Goal: Transaction & Acquisition: Purchase product/service

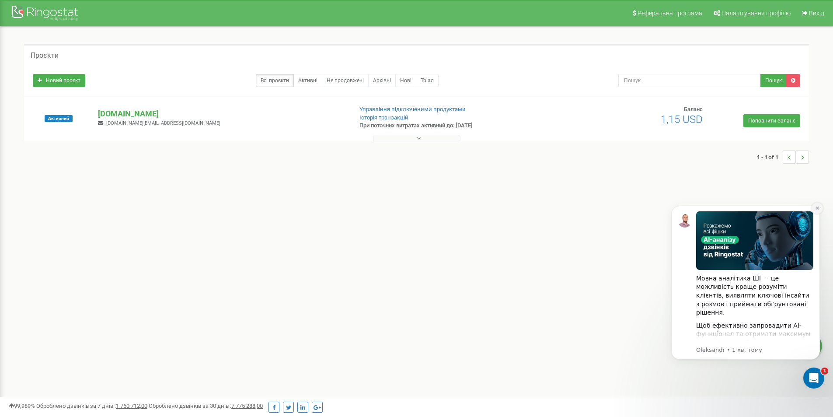
click at [819, 206] on icon "Dismiss notification" at bounding box center [817, 208] width 5 height 5
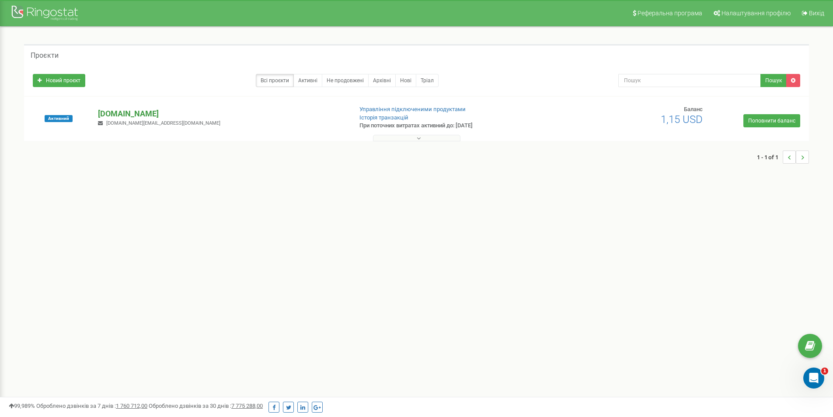
click at [142, 111] on p "[DOMAIN_NAME]" at bounding box center [221, 113] width 247 height 11
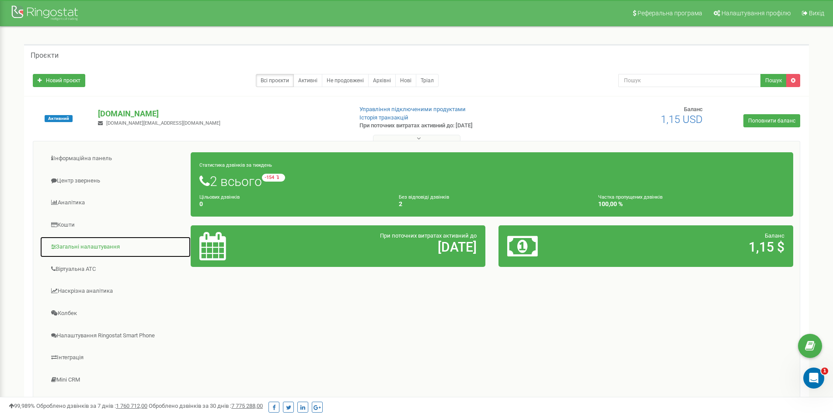
click at [92, 245] on link "Загальні налаштування" at bounding box center [115, 246] width 151 height 21
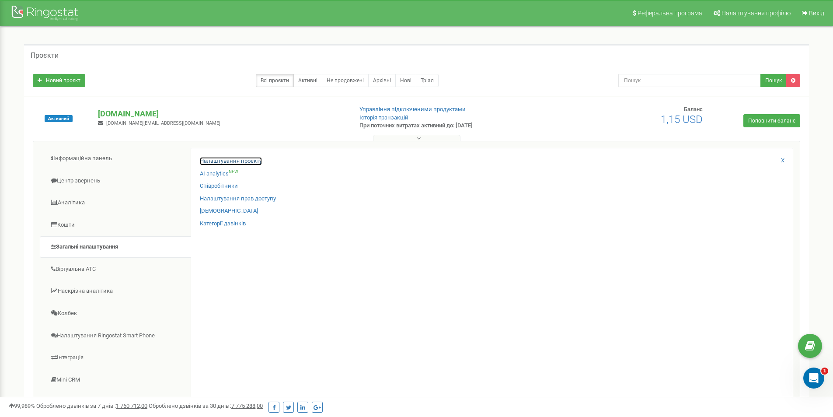
click at [239, 160] on link "Налаштування проєкту" at bounding box center [231, 161] width 62 height 8
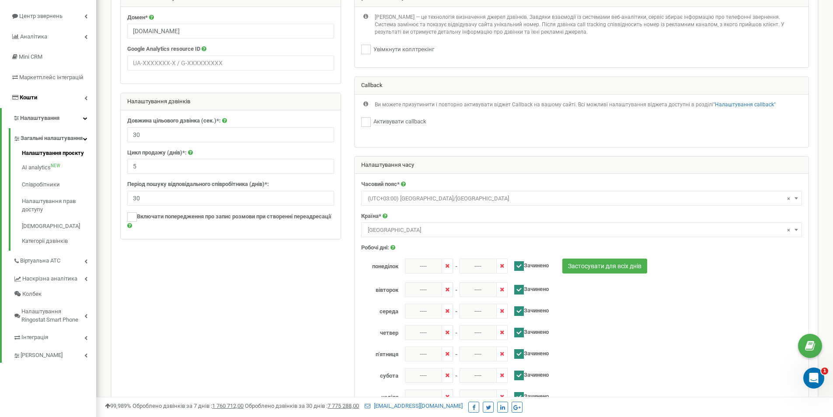
scroll to position [44, 0]
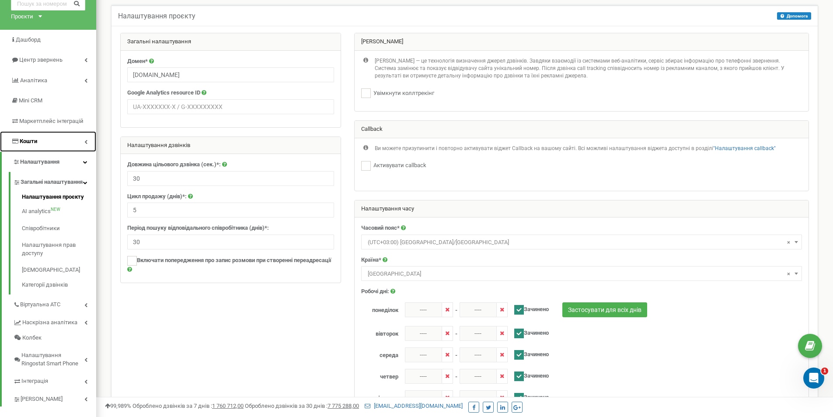
click at [38, 142] on link "Кошти" at bounding box center [48, 141] width 96 height 21
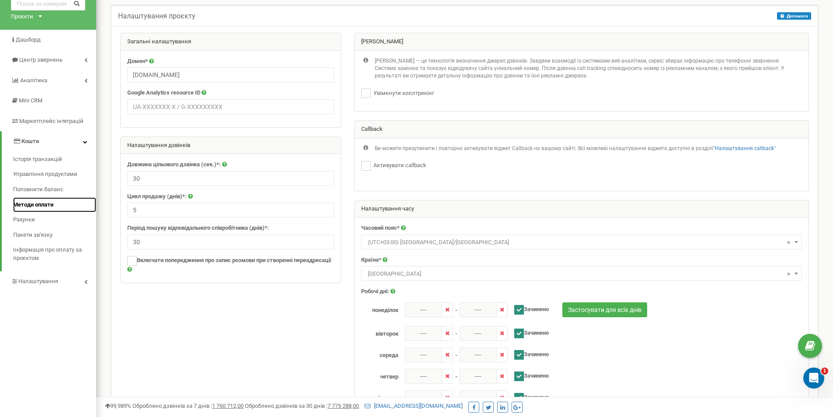
click at [31, 203] on span "Методи оплати" at bounding box center [33, 205] width 40 height 8
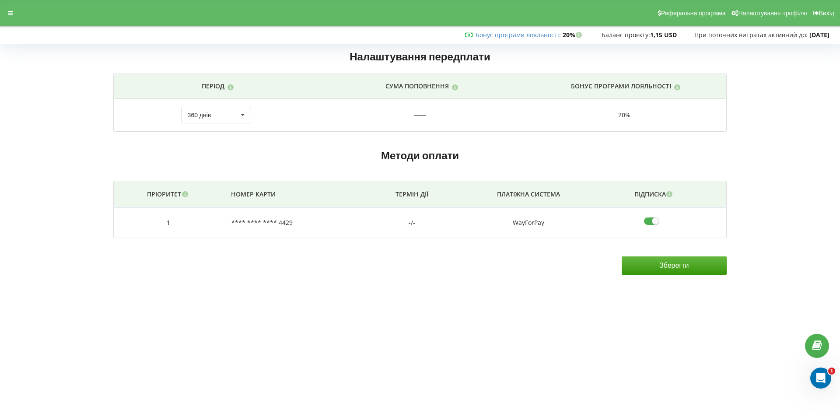
click at [658, 218] on input"] "checkbox" at bounding box center [654, 220] width 21 height 9
checkbox input"] "false"
click at [285, 222] on td "**** **** **** 4429" at bounding box center [296, 223] width 146 height 30
click at [185, 196] on icon at bounding box center [184, 193] width 7 height 6
click at [533, 225] on td "WayForPay" at bounding box center [528, 223] width 148 height 30
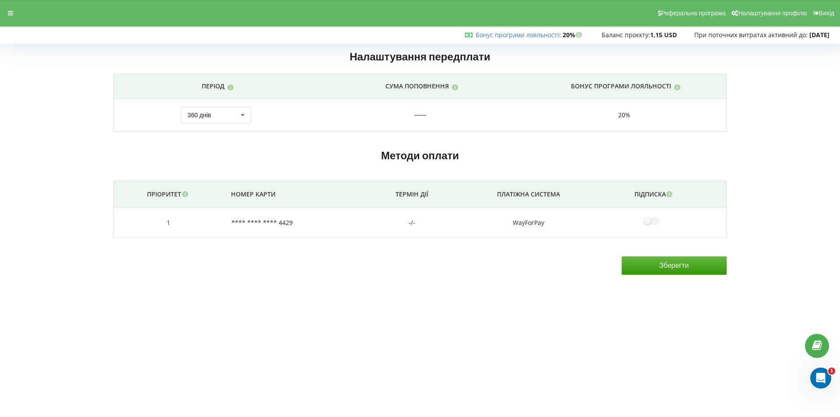
click at [629, 268] on input "Зберегти" at bounding box center [673, 265] width 105 height 18
click at [766, 13] on span "Налаштування профілю" at bounding box center [772, 13] width 69 height 7
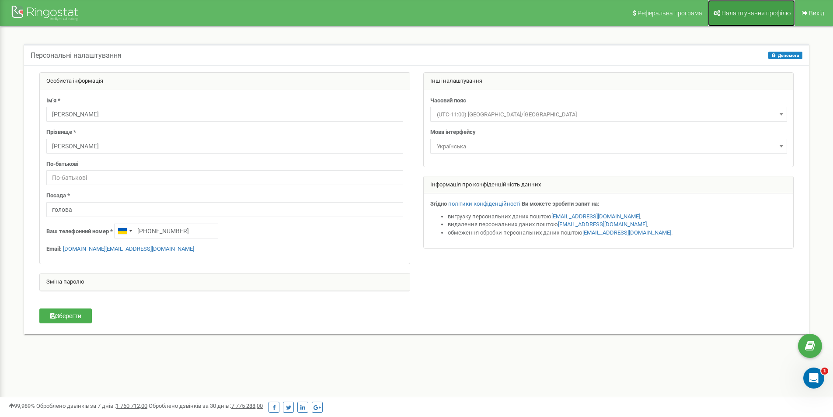
click at [743, 10] on span "Налаштування профілю" at bounding box center [756, 13] width 69 height 7
click at [55, 9] on div at bounding box center [46, 13] width 70 height 21
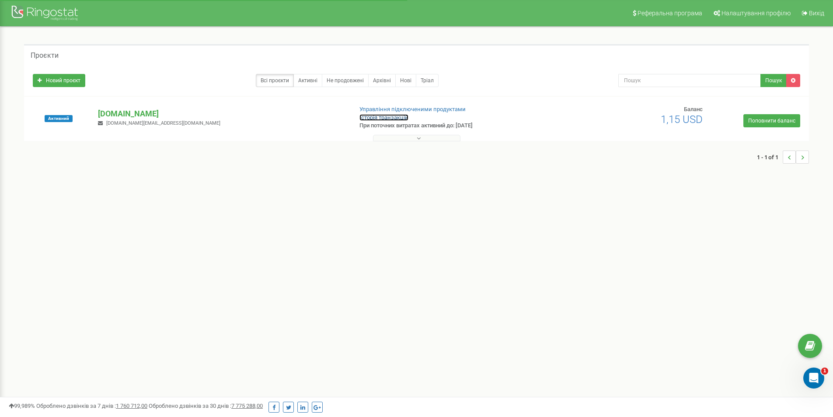
click at [400, 119] on link "Історія транзакцій" at bounding box center [383, 117] width 49 height 7
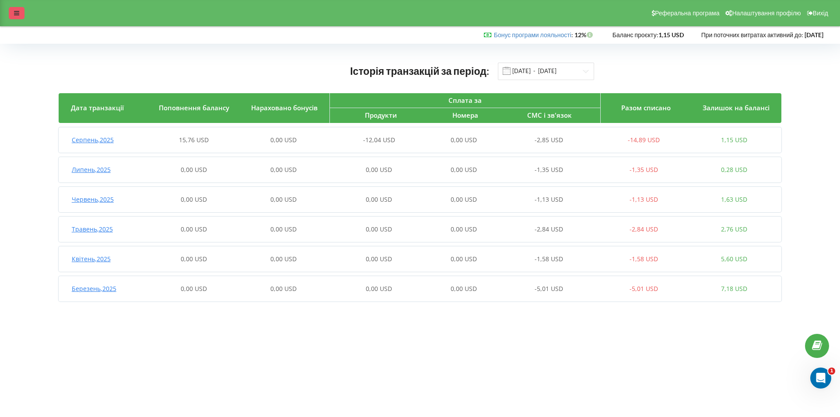
click at [16, 14] on icon at bounding box center [16, 13] width 5 height 6
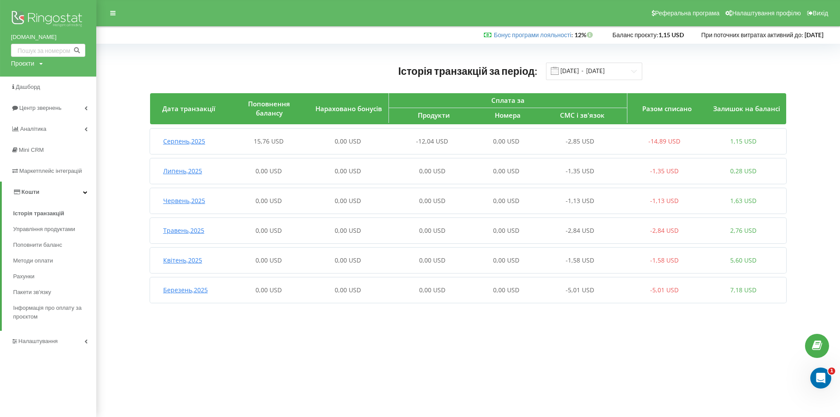
click at [33, 191] on span "Кошти" at bounding box center [30, 191] width 18 height 7
click at [29, 192] on span "Кошти" at bounding box center [29, 191] width 18 height 7
click at [28, 275] on span "Рахунки" at bounding box center [24, 276] width 23 height 9
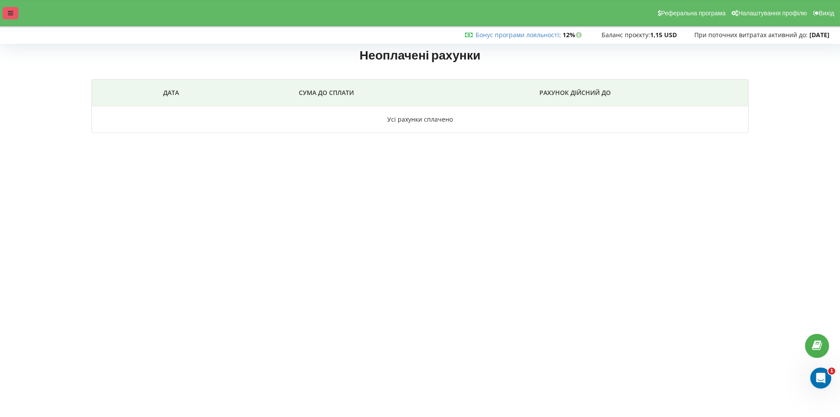
click at [8, 13] on icon at bounding box center [10, 13] width 5 height 6
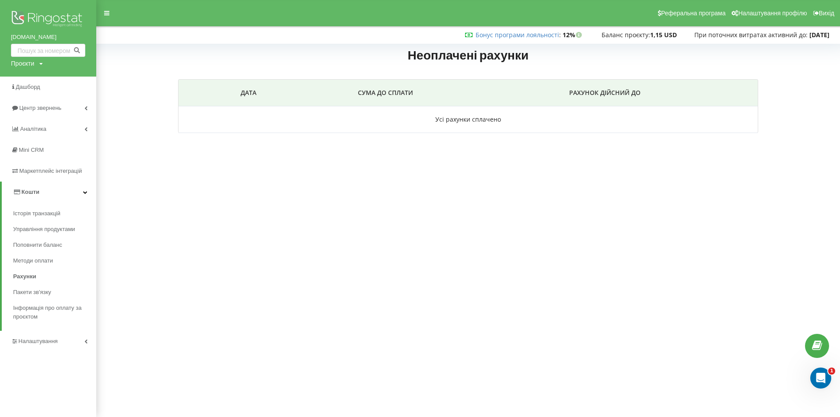
click at [30, 194] on span "Кошти" at bounding box center [30, 191] width 18 height 7
click at [36, 191] on span "Кошти" at bounding box center [29, 191] width 18 height 7
click at [47, 230] on span "Управління продуктами" at bounding box center [46, 229] width 67 height 9
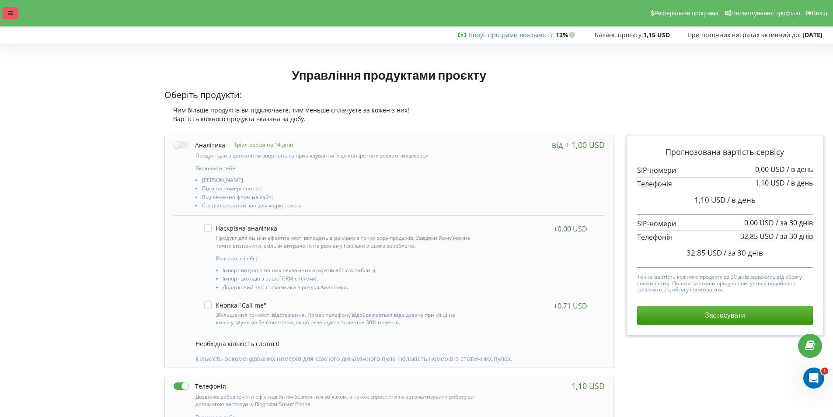
click at [10, 16] on icon at bounding box center [10, 13] width 5 height 6
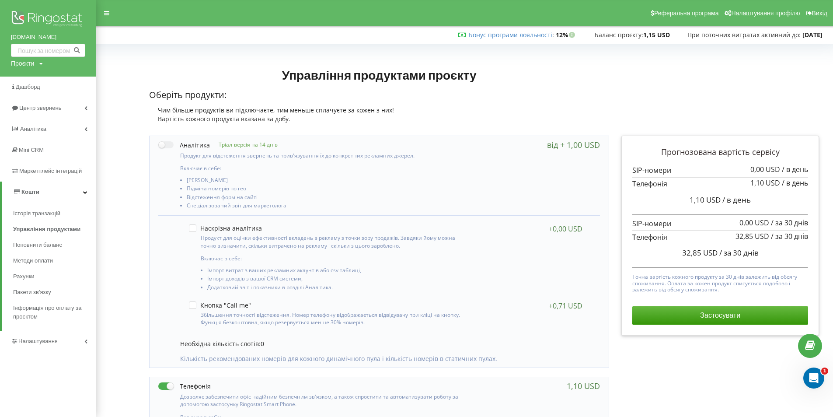
click at [34, 194] on span "Кошти" at bounding box center [30, 191] width 18 height 7
click at [34, 194] on span "Кошти" at bounding box center [29, 191] width 18 height 7
click at [33, 211] on span "Історія транзакцій" at bounding box center [38, 213] width 51 height 9
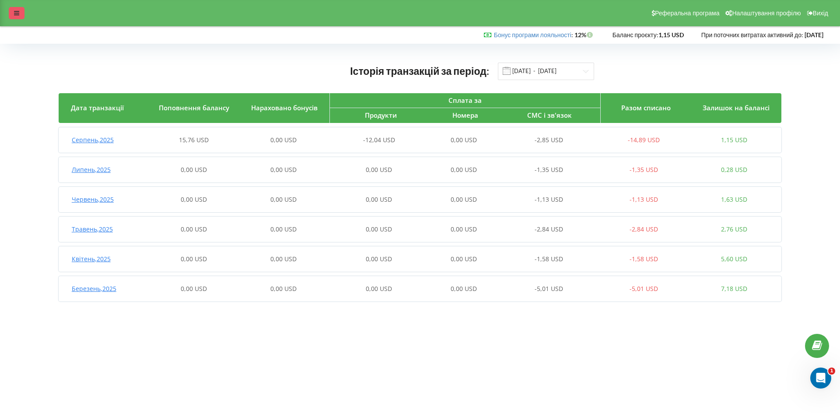
click at [21, 12] on div at bounding box center [17, 13] width 16 height 12
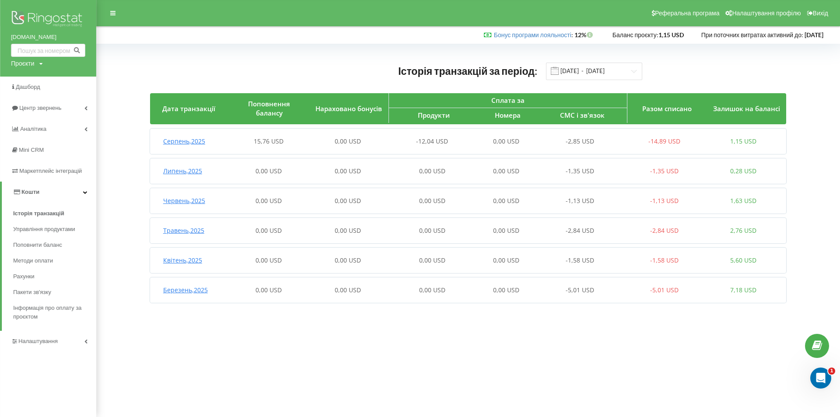
click at [30, 195] on span "Кошти" at bounding box center [30, 191] width 18 height 7
click at [30, 195] on span "Кошти" at bounding box center [29, 191] width 18 height 7
click at [44, 259] on span "Методи оплати" at bounding box center [34, 260] width 42 height 9
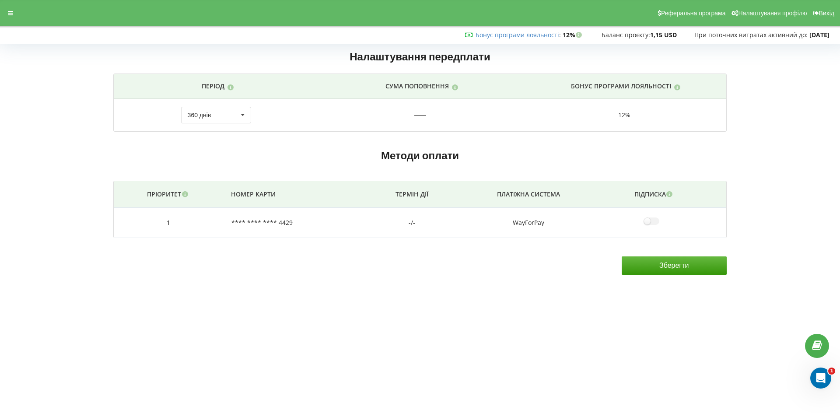
click at [410, 221] on td "-/-" at bounding box center [412, 223] width 84 height 30
click at [538, 220] on td "WayForPay" at bounding box center [528, 223] width 148 height 30
click at [269, 223] on td "**** **** **** 4429" at bounding box center [296, 223] width 146 height 30
click at [286, 222] on td "**** **** **** 4429" at bounding box center [296, 223] width 146 height 30
click at [259, 222] on td "**** **** **** 4429" at bounding box center [296, 223] width 146 height 30
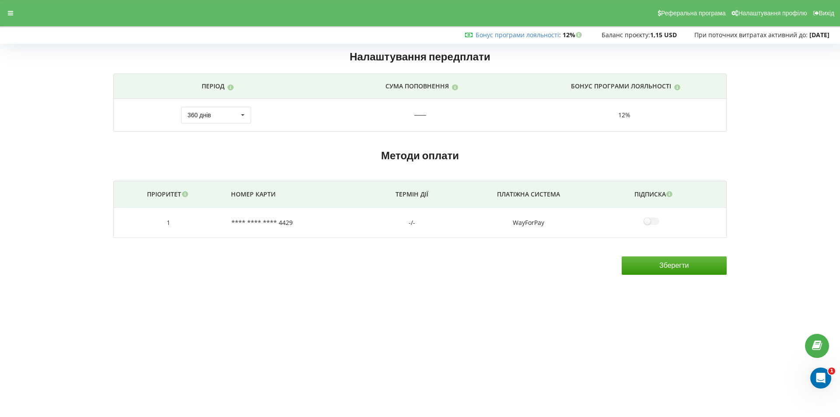
click at [236, 223] on td "**** **** **** 4429" at bounding box center [296, 223] width 146 height 30
click at [186, 195] on icon at bounding box center [184, 193] width 7 height 6
click at [247, 117] on icon at bounding box center [242, 115] width 13 height 16
click at [314, 154] on h2 "Методи оплати" at bounding box center [419, 156] width 613 height 14
click at [10, 12] on icon at bounding box center [10, 13] width 5 height 6
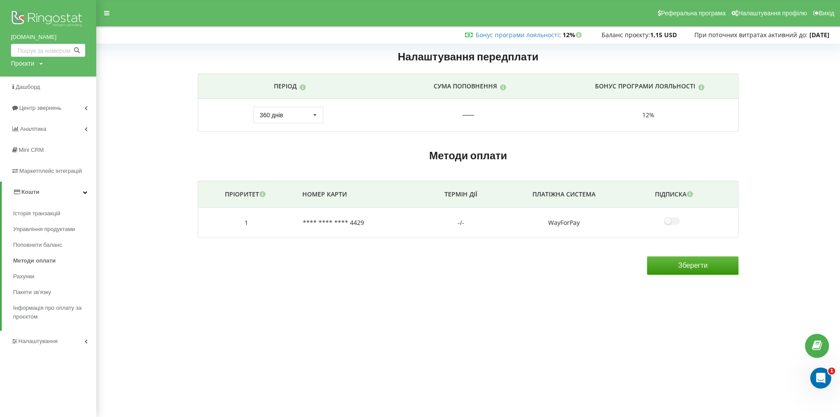
click at [27, 192] on span "Кошти" at bounding box center [30, 191] width 18 height 7
click at [28, 192] on span "Кошти" at bounding box center [29, 191] width 18 height 7
click at [31, 230] on span "Управління продуктами" at bounding box center [46, 229] width 67 height 9
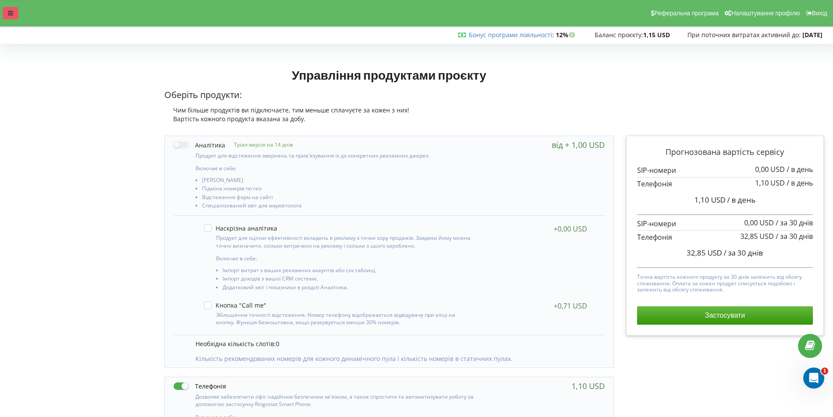
click at [14, 14] on div at bounding box center [11, 13] width 16 height 12
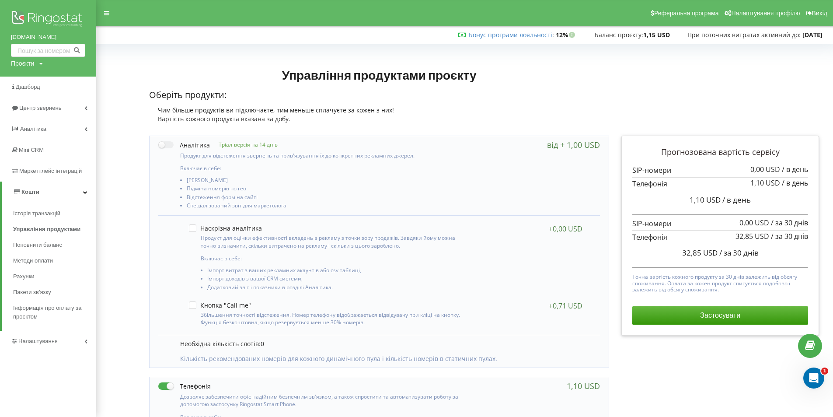
click at [31, 189] on span "Кошти" at bounding box center [30, 191] width 18 height 7
click at [31, 189] on span "Кошти" at bounding box center [29, 191] width 18 height 7
click at [47, 262] on span "Методи оплати" at bounding box center [34, 260] width 42 height 9
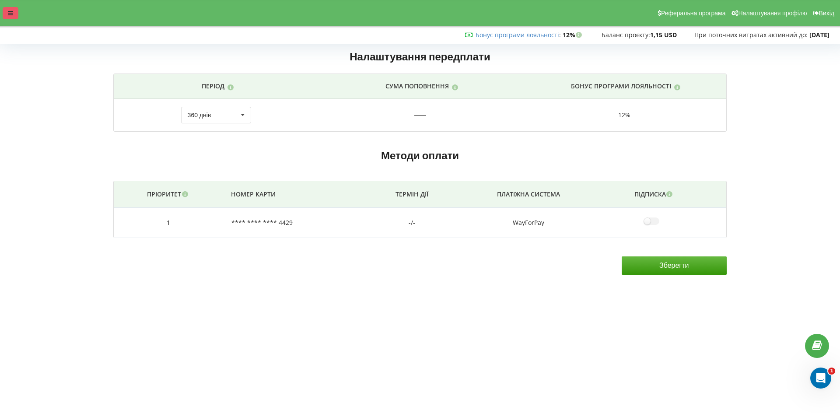
click at [13, 14] on icon at bounding box center [10, 13] width 5 height 6
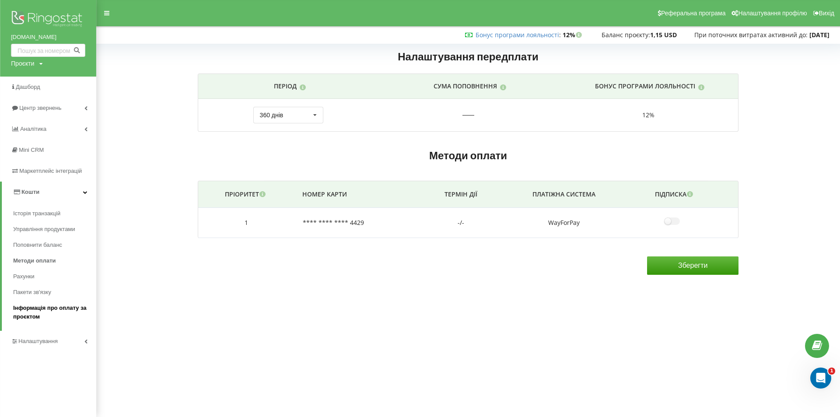
click at [26, 312] on span "Інформація про оплату за проєктом" at bounding box center [52, 311] width 79 height 17
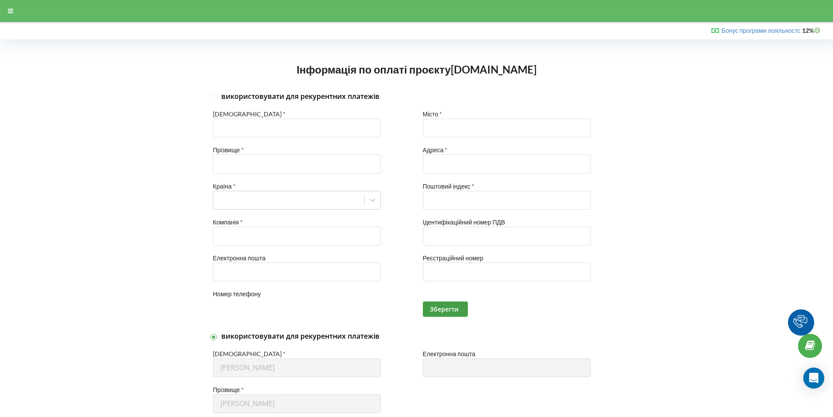
type input "+380"
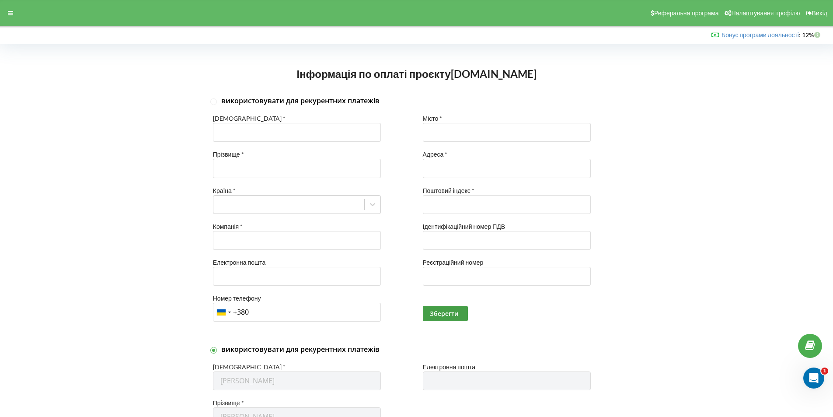
scroll to position [49, 0]
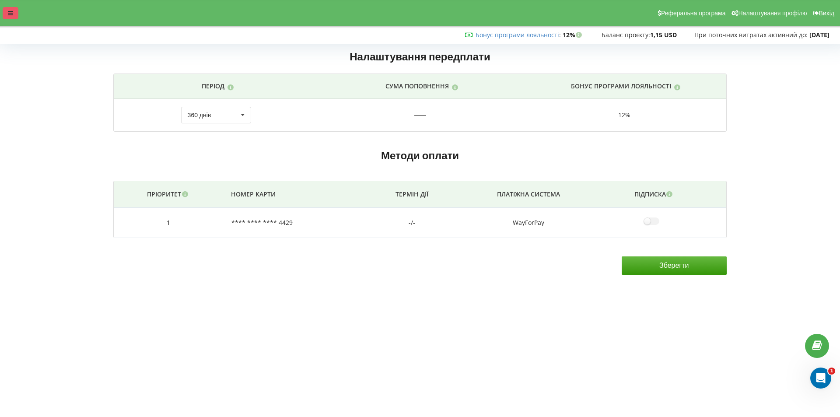
click at [10, 15] on icon at bounding box center [10, 13] width 5 height 6
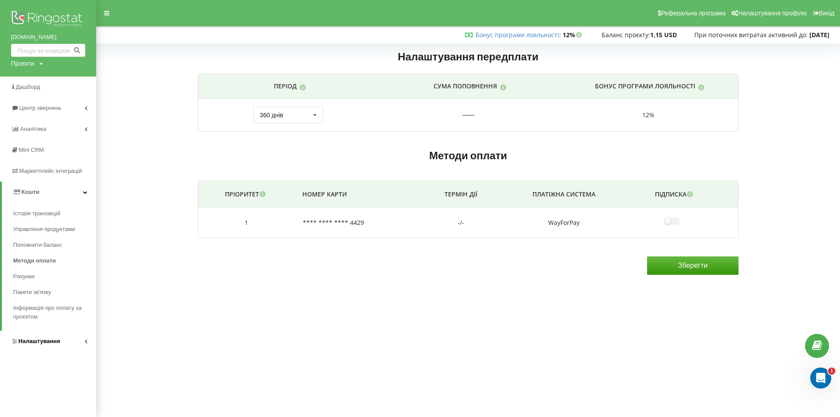
click at [32, 344] on span "Налаштування" at bounding box center [39, 341] width 42 height 7
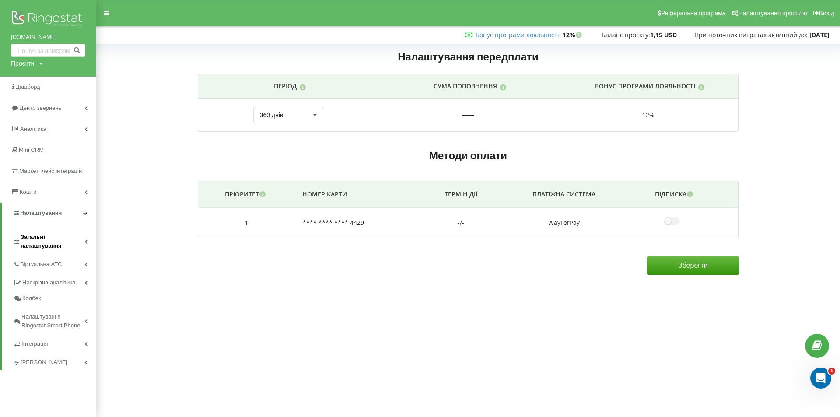
click at [44, 240] on span "Загальні налаштування" at bounding box center [53, 241] width 64 height 17
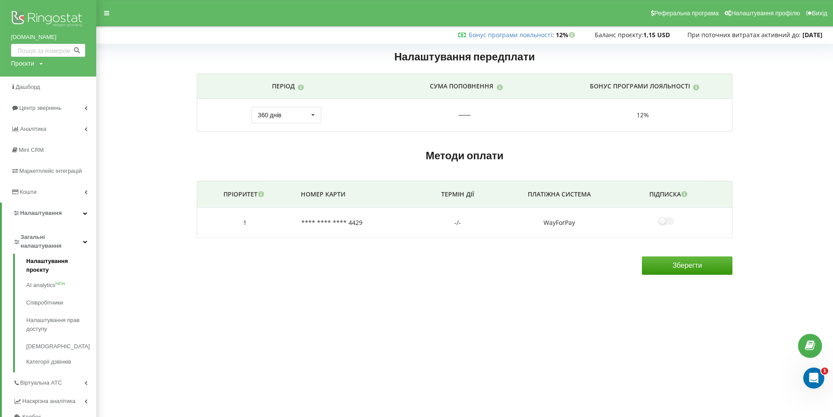
click at [47, 258] on link "Налаштування проєкту" at bounding box center [61, 267] width 70 height 20
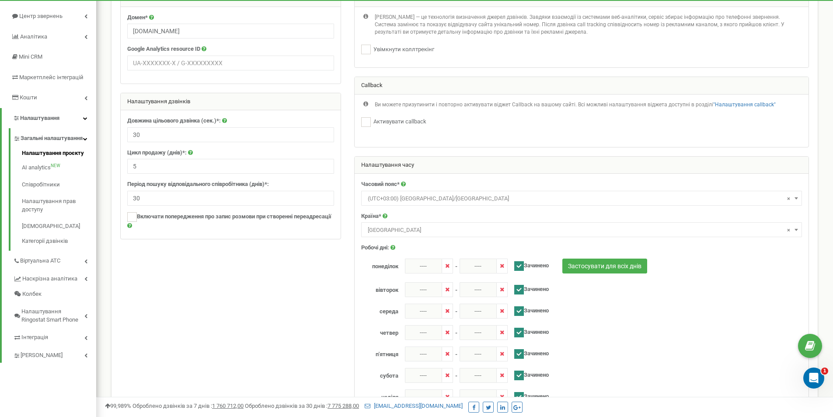
scroll to position [44, 0]
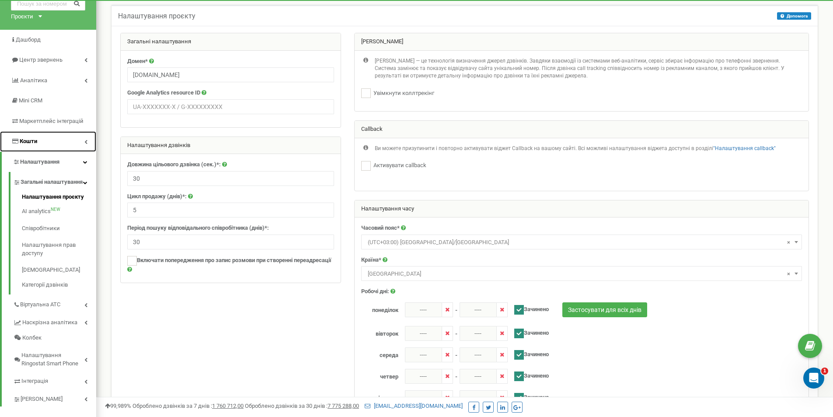
click at [33, 141] on span "Кошти" at bounding box center [28, 141] width 17 height 7
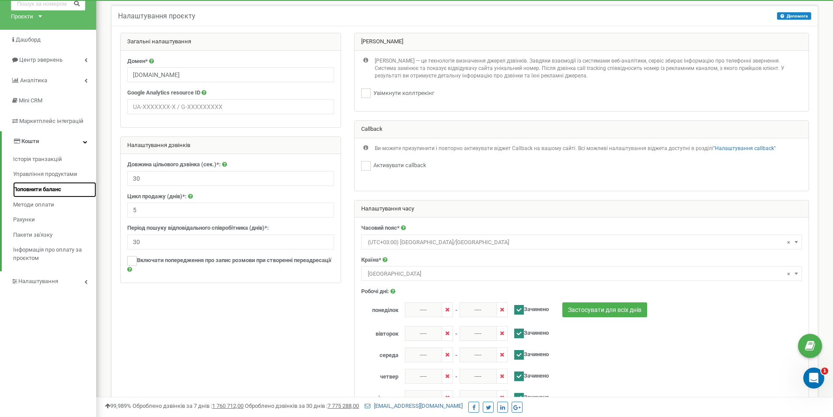
click at [32, 189] on span "Поповнити баланс" at bounding box center [37, 189] width 48 height 8
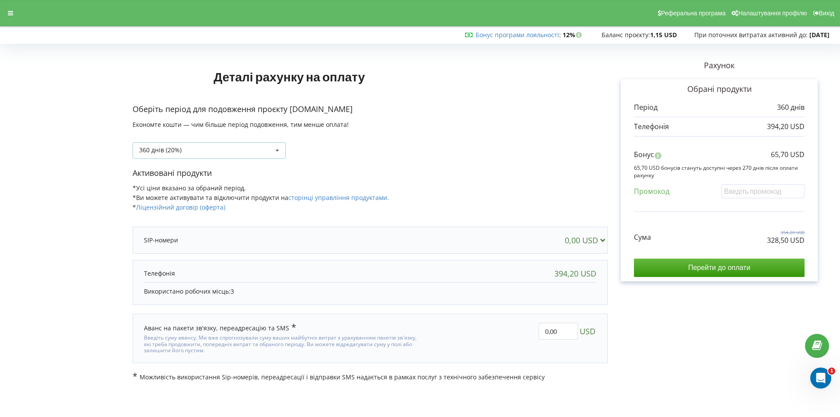
click at [279, 150] on icon at bounding box center [277, 151] width 13 height 16
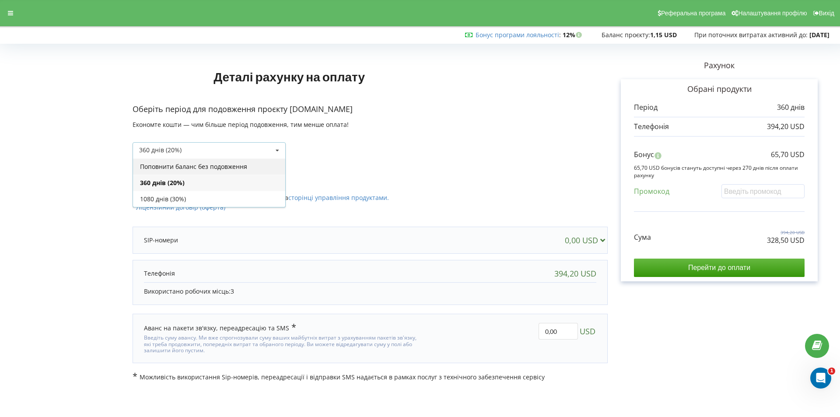
click at [206, 167] on div "Поповнити баланс без подовження" at bounding box center [209, 166] width 152 height 16
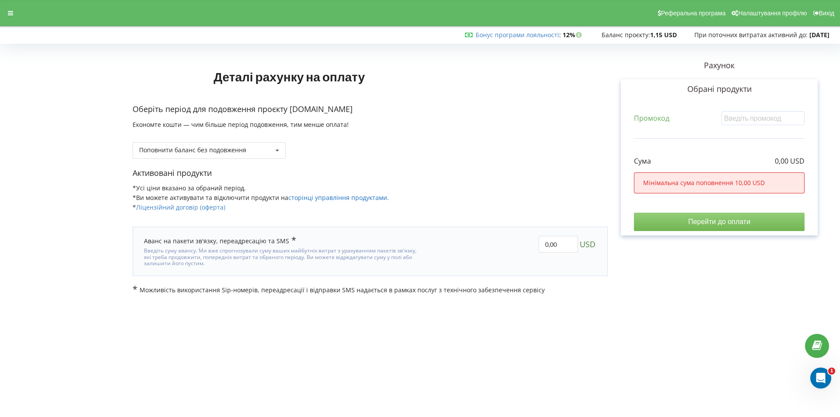
click at [322, 197] on link "сторінці управління продуктами." at bounding box center [338, 197] width 101 height 8
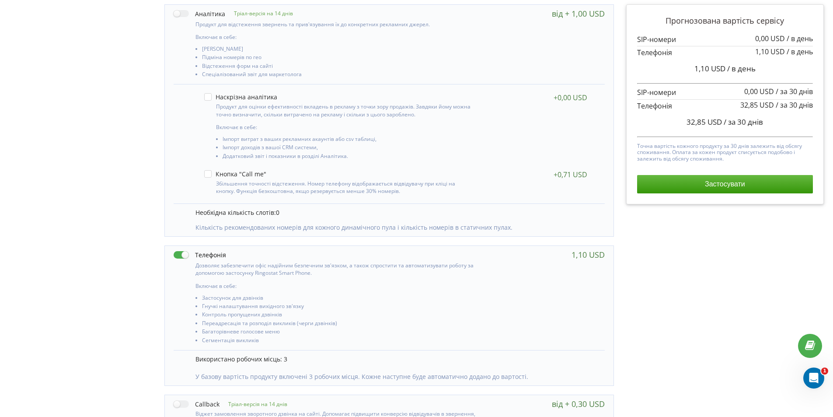
click at [185, 257] on label at bounding box center [200, 254] width 52 height 9
checkbox input "false"
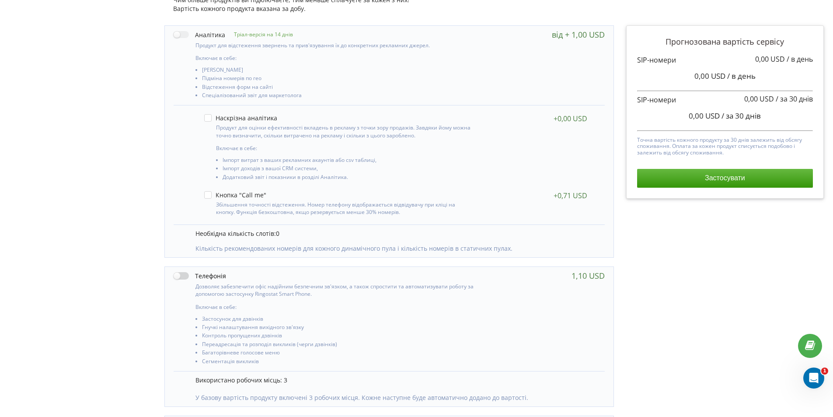
scroll to position [23, 0]
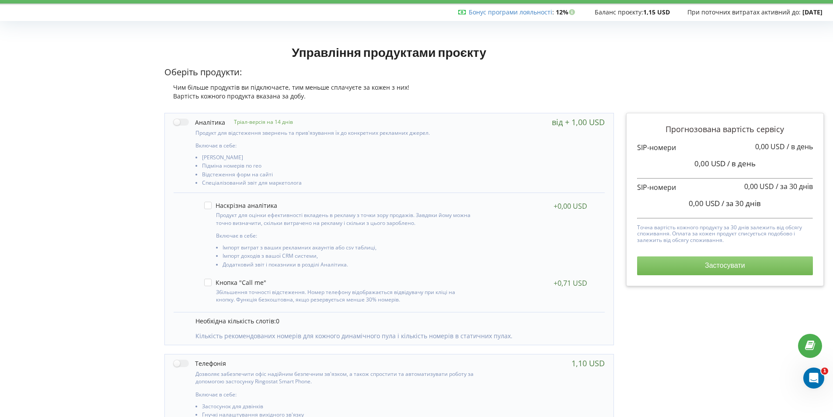
click at [697, 259] on button "Застосувати" at bounding box center [725, 265] width 176 height 18
